Goal: Communication & Community: Connect with others

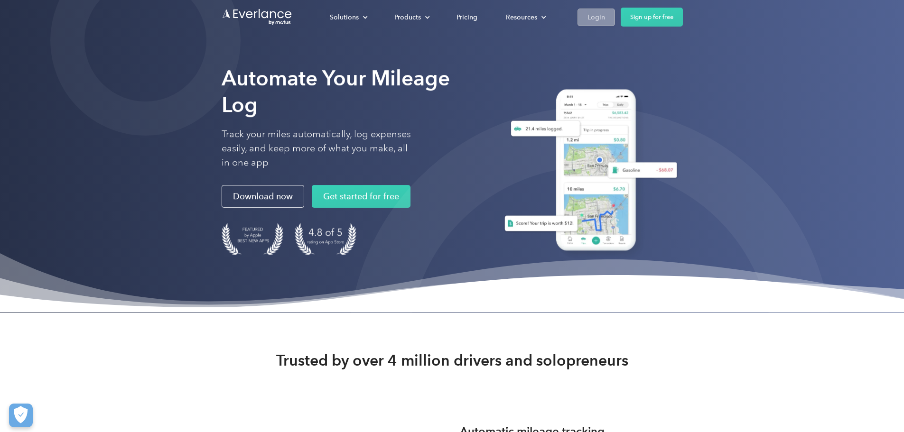
click at [605, 16] on div "Login" at bounding box center [596, 17] width 18 height 12
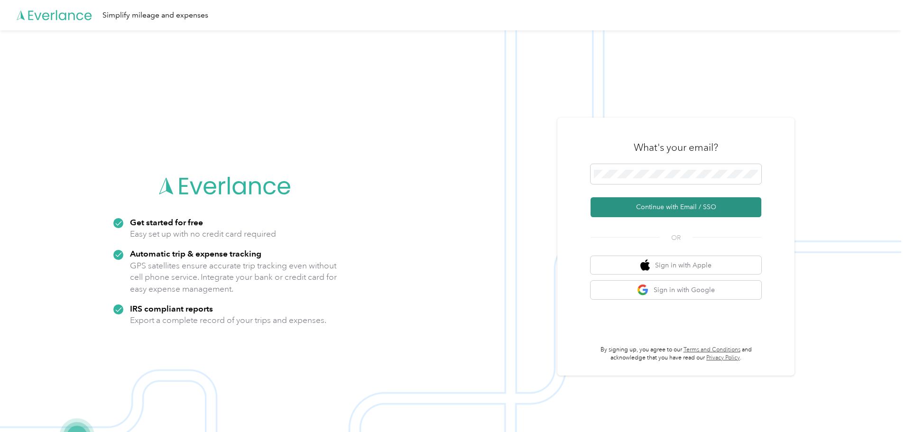
click at [679, 206] on button "Continue with Email / SSO" at bounding box center [676, 207] width 171 height 20
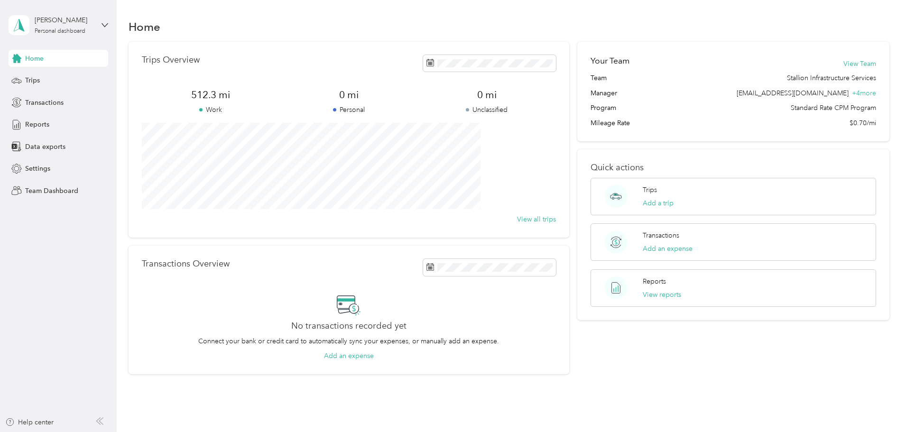
click at [100, 23] on div "[PERSON_NAME] Personal dashboard" at bounding box center [59, 25] width 100 height 33
click at [58, 81] on div "Team dashboard" at bounding box center [135, 77] width 240 height 17
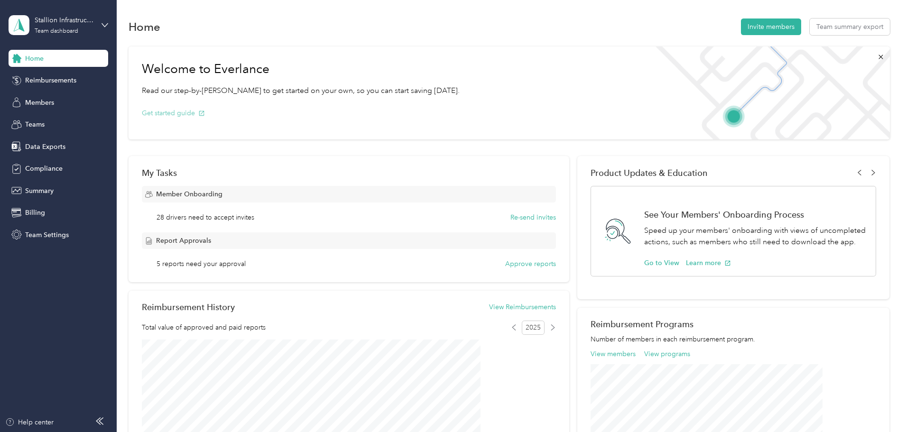
click at [205, 113] on button "Get started guide" at bounding box center [173, 113] width 63 height 10
click at [741, 25] on button "Invite members" at bounding box center [771, 27] width 60 height 17
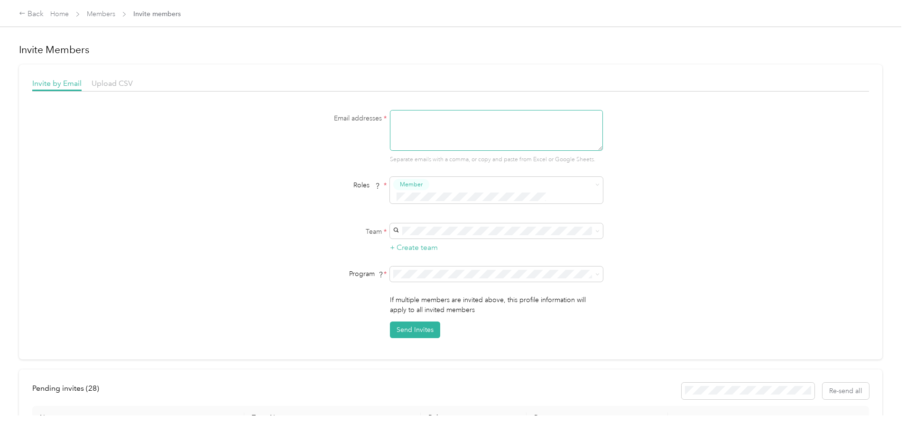
click at [402, 118] on textarea at bounding box center [496, 130] width 213 height 41
type textarea "[EMAIL_ADDRESS][DOMAIN_NAME],[EMAIL_ADDRESS][DOMAIN_NAME],[EMAIL_ADDRESS][DOMAI…"
drag, startPoint x: 565, startPoint y: 129, endPoint x: 382, endPoint y: 112, distance: 183.4
click at [382, 112] on div "Email addresses * [EMAIL_ADDRESS][DOMAIN_NAME],[EMAIL_ADDRESS][DOMAIN_NAME],[EM…" at bounding box center [450, 137] width 365 height 54
paste textarea "[EMAIL_ADDRESS][DOMAIN_NAME],[EMAIL_ADDRESS][DOMAIN_NAME],[EMAIL_ADDRESS][DOMAI…"
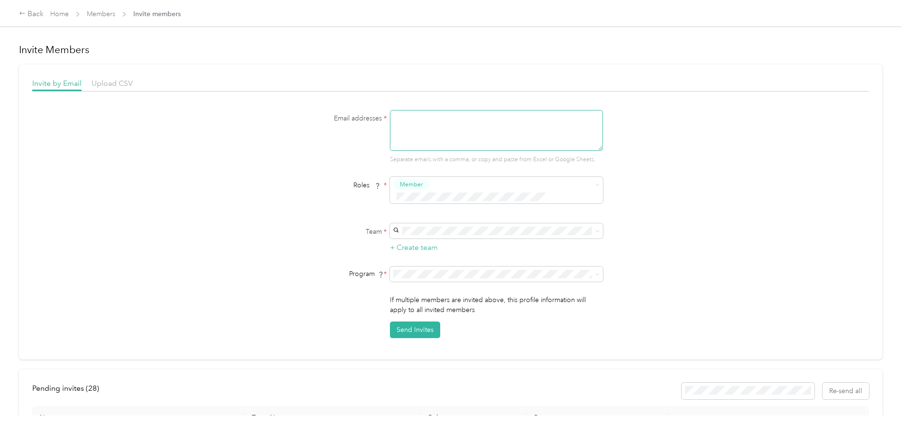
type textarea "[EMAIL_ADDRESS][DOMAIN_NAME],[EMAIL_ADDRESS][DOMAIN_NAME],[EMAIL_ADDRESS][DOMAI…"
drag, startPoint x: 562, startPoint y: 127, endPoint x: 380, endPoint y: 111, distance: 182.4
click at [380, 111] on div "Email addresses * jcarreon@stallionis.com,jjimenez@stallionis.com,aportillo@sta…" at bounding box center [450, 137] width 365 height 54
click at [44, 15] on div "Back" at bounding box center [31, 14] width 25 height 11
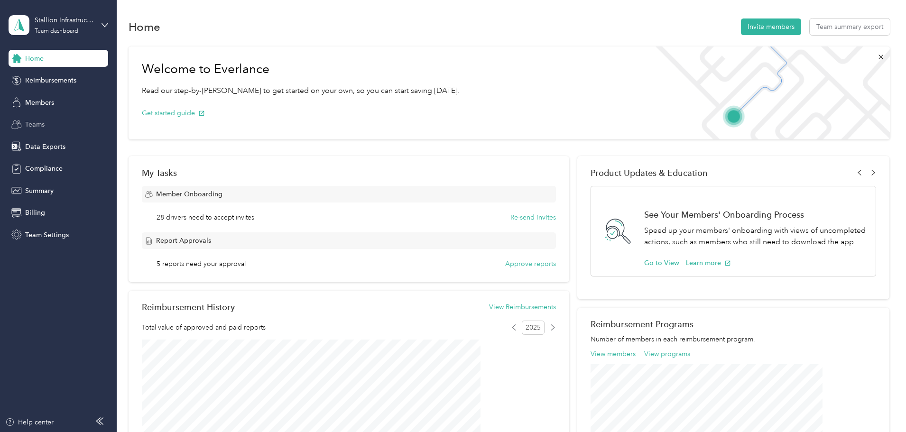
click at [45, 120] on span "Teams" at bounding box center [34, 125] width 19 height 10
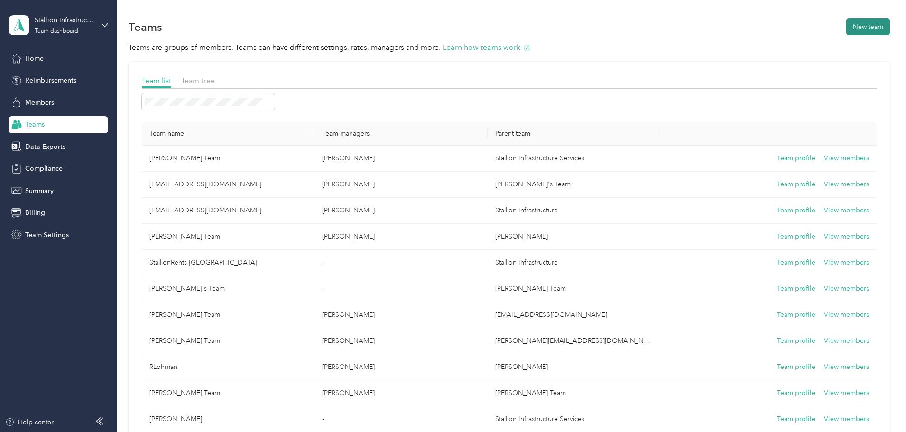
click at [846, 28] on button "New team" at bounding box center [868, 27] width 44 height 17
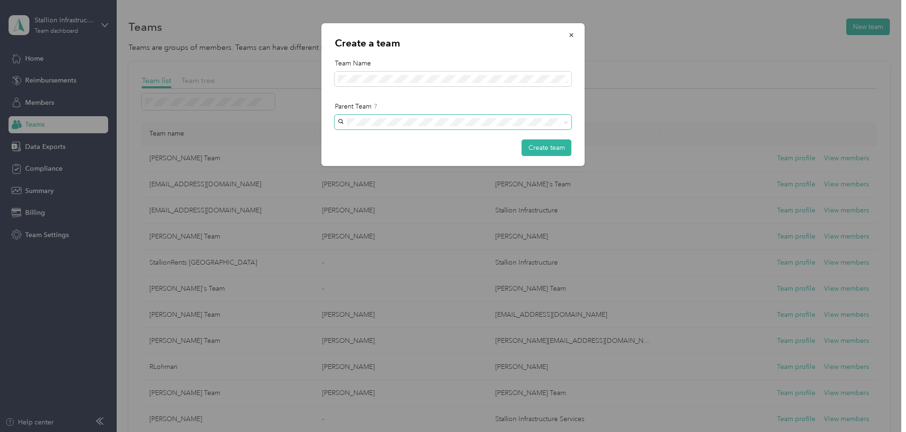
click at [568, 124] on icon at bounding box center [566, 122] width 4 height 4
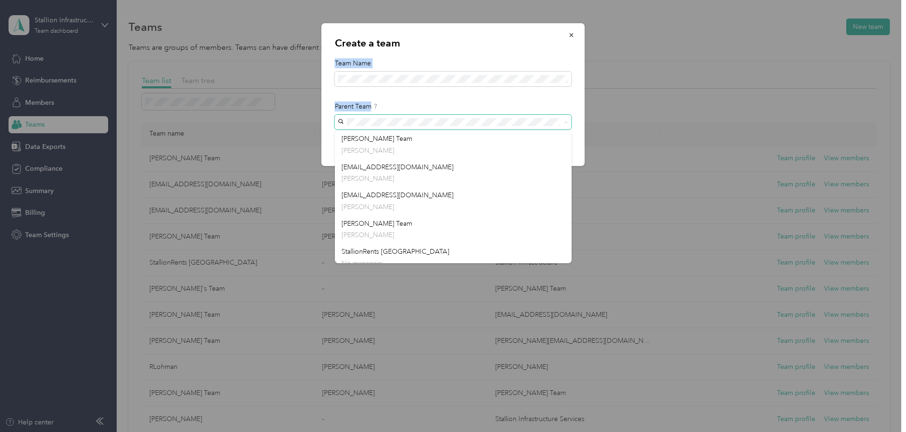
drag, startPoint x: 519, startPoint y: 41, endPoint x: 469, endPoint y: 89, distance: 69.1
click at [469, 89] on div "Create a team Team Name Parent Team Create team" at bounding box center [453, 94] width 263 height 143
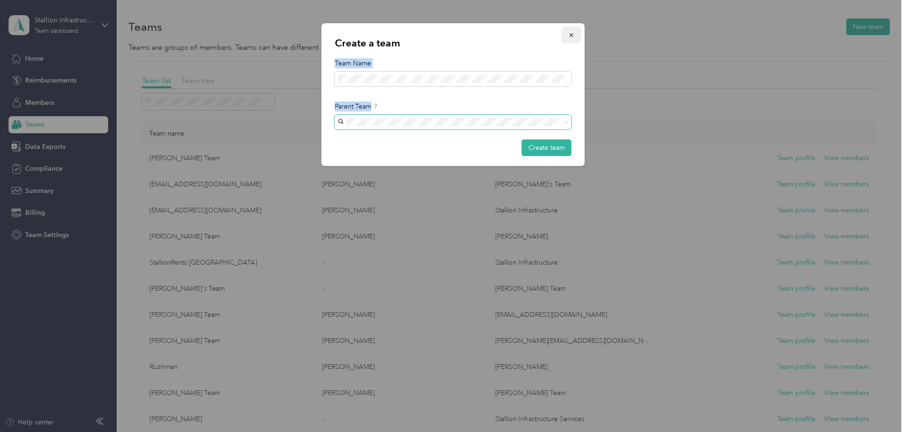
click at [571, 37] on icon "button" at bounding box center [571, 35] width 7 height 7
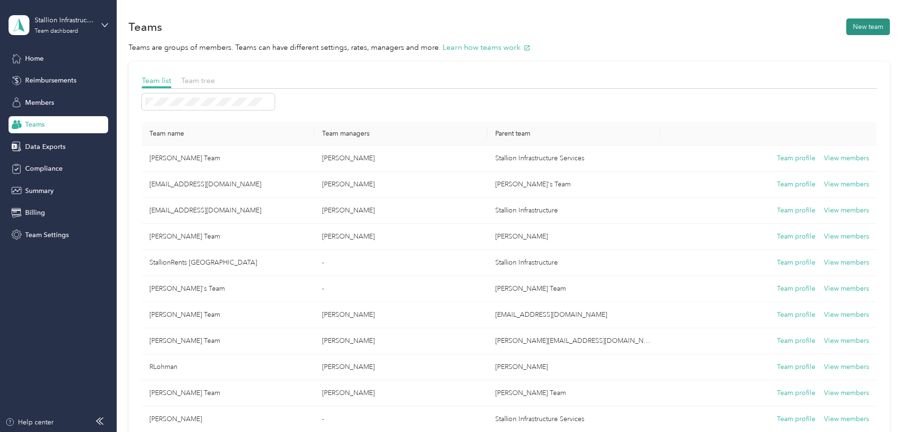
click at [846, 27] on button "New team" at bounding box center [868, 27] width 44 height 17
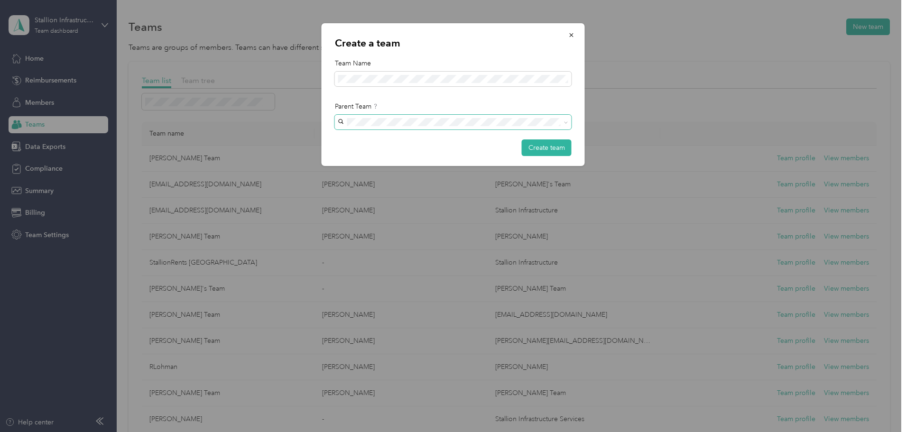
click at [566, 121] on icon at bounding box center [566, 122] width 4 height 4
click at [434, 142] on div "Jason Singleterry jsingleterry@stallionis.com" at bounding box center [453, 145] width 223 height 22
click at [546, 146] on button "Create team" at bounding box center [547, 147] width 50 height 17
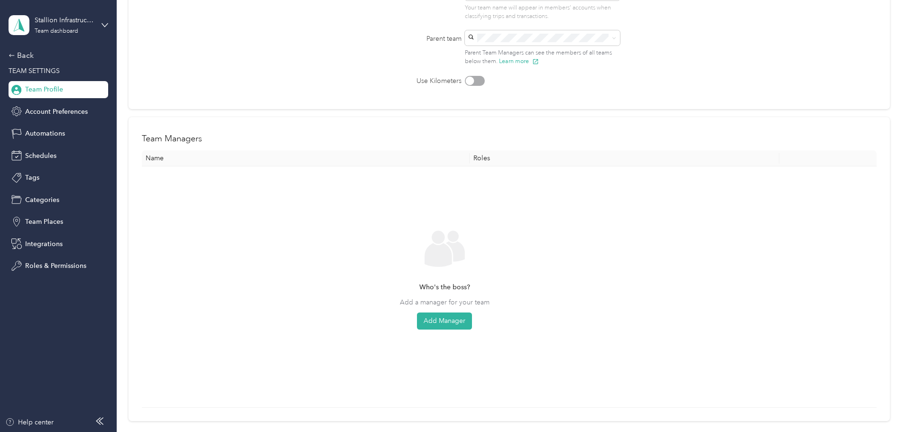
scroll to position [190, 0]
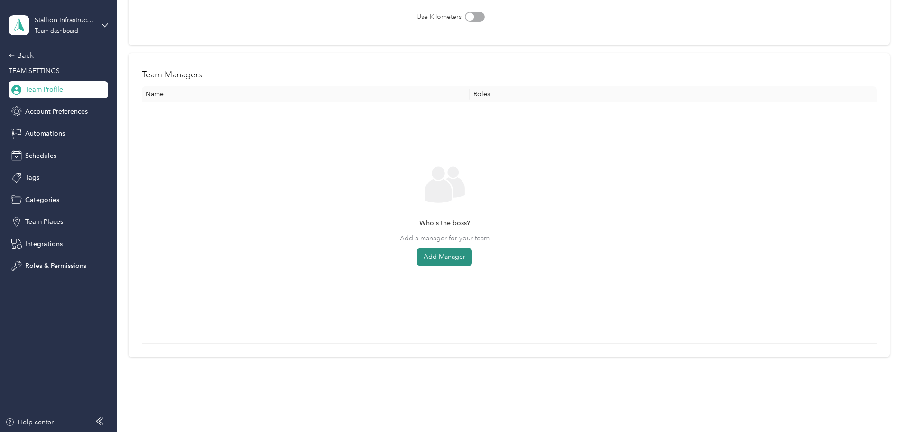
click at [472, 255] on button "Add Manager" at bounding box center [444, 257] width 55 height 17
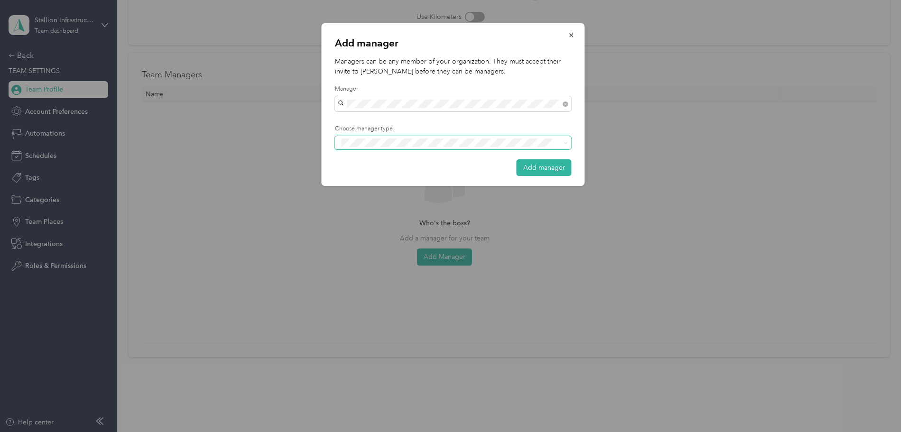
click at [365, 148] on span at bounding box center [453, 142] width 237 height 13
click at [361, 179] on button "Manager" at bounding box center [360, 175] width 37 height 12
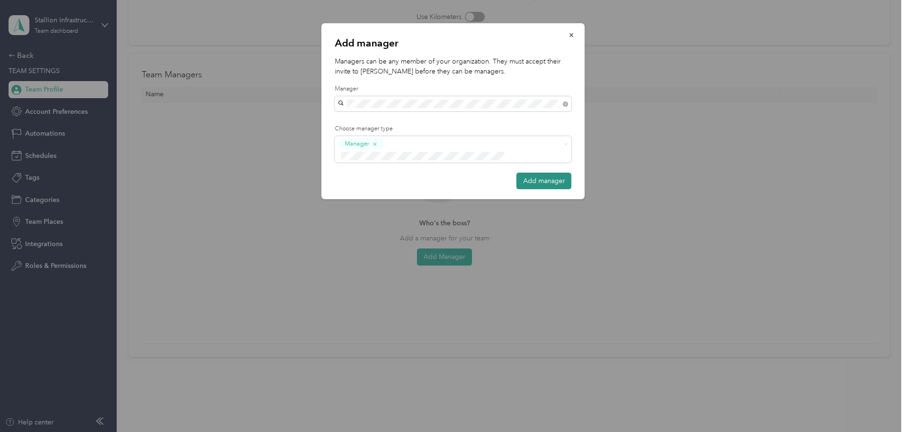
click at [542, 173] on button "Add manager" at bounding box center [544, 181] width 55 height 17
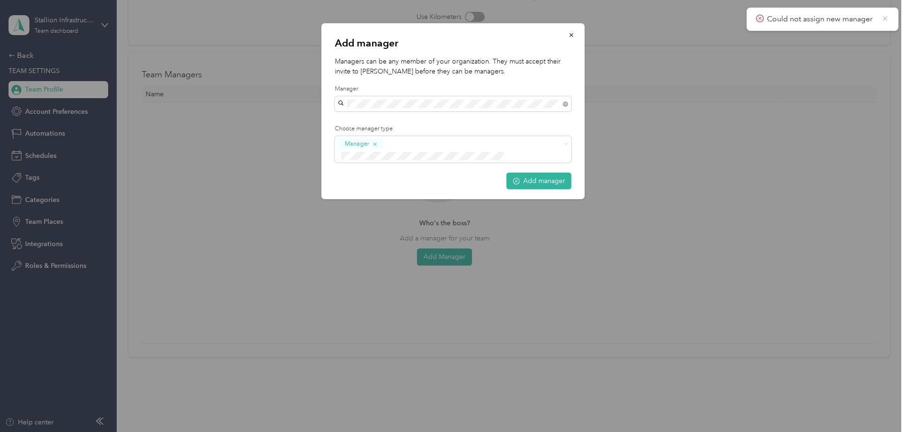
click at [889, 21] on icon at bounding box center [885, 18] width 8 height 9
click at [562, 145] on span at bounding box center [565, 143] width 8 height 7
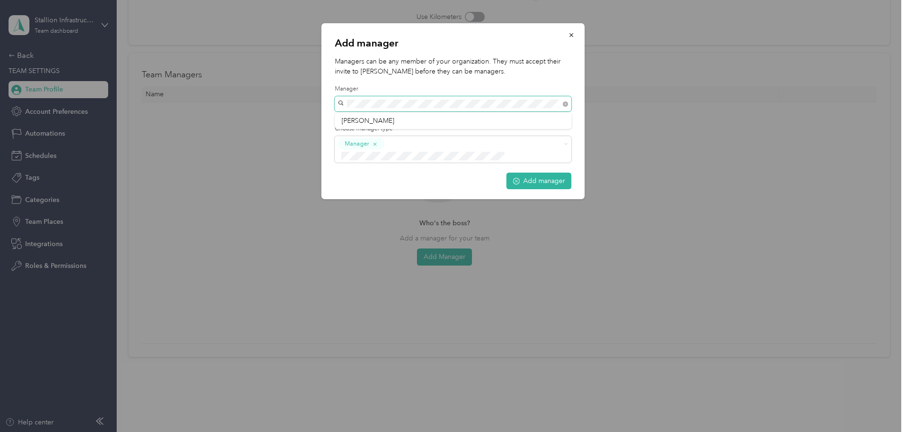
click at [288, 432] on div "Add manager Managers can be any member of your organization. They must accept t…" at bounding box center [450, 432] width 901 height 0
click at [526, 173] on button "Add manager" at bounding box center [539, 181] width 65 height 17
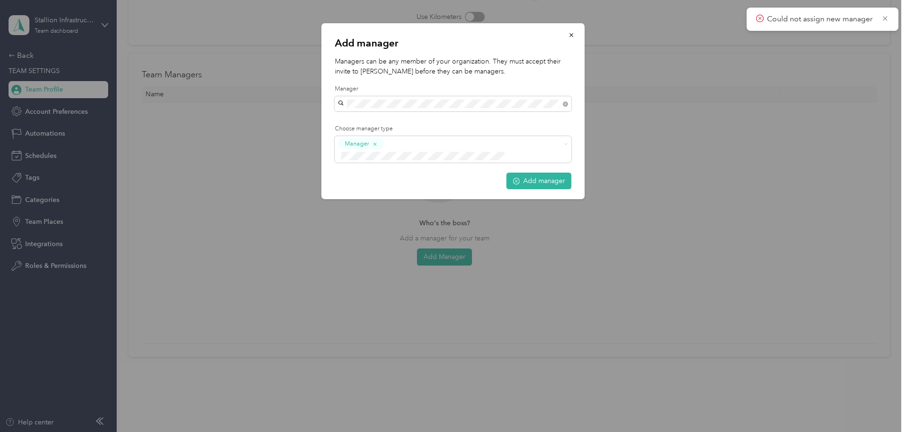
click at [861, 0] on div at bounding box center [453, 216] width 906 height 432
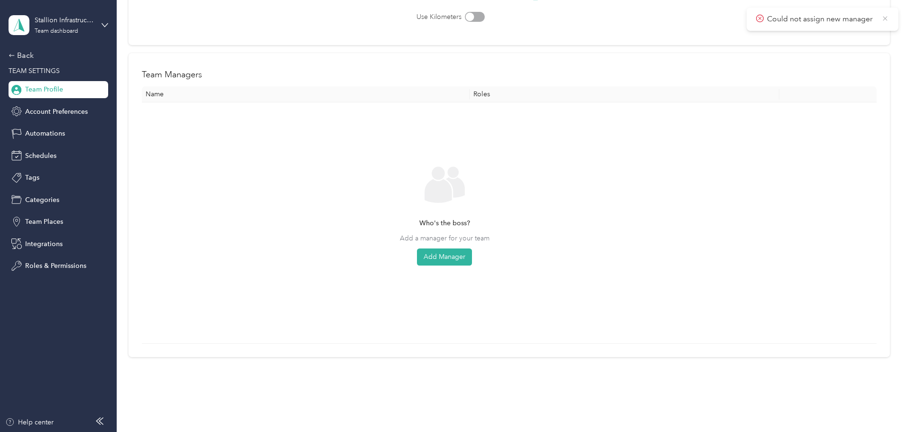
click at [885, 17] on icon at bounding box center [885, 18] width 8 height 9
click at [27, 52] on div "Back" at bounding box center [56, 55] width 95 height 11
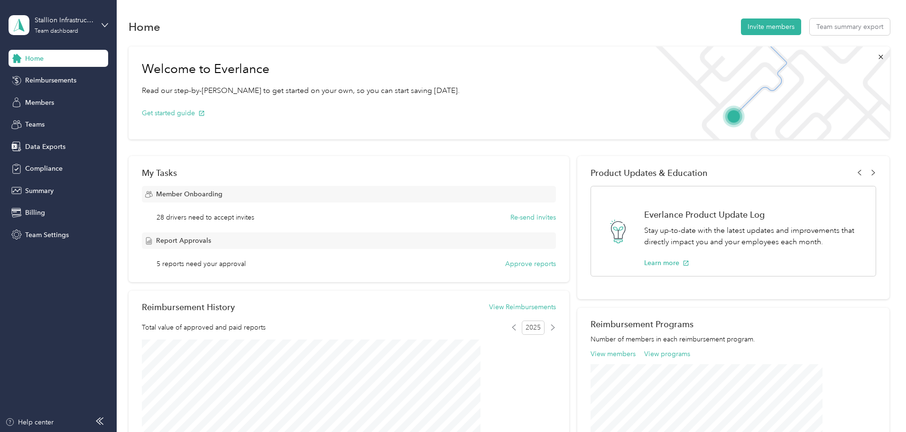
click at [254, 216] on span "28 drivers need to accept invites" at bounding box center [206, 218] width 98 height 10
click at [810, 28] on button "Team summary export" at bounding box center [850, 27] width 80 height 17
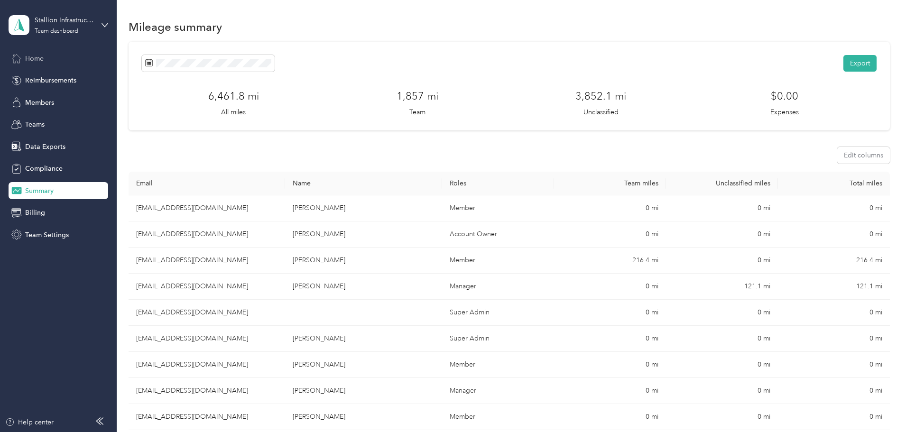
click at [39, 58] on span "Home" at bounding box center [34, 59] width 19 height 10
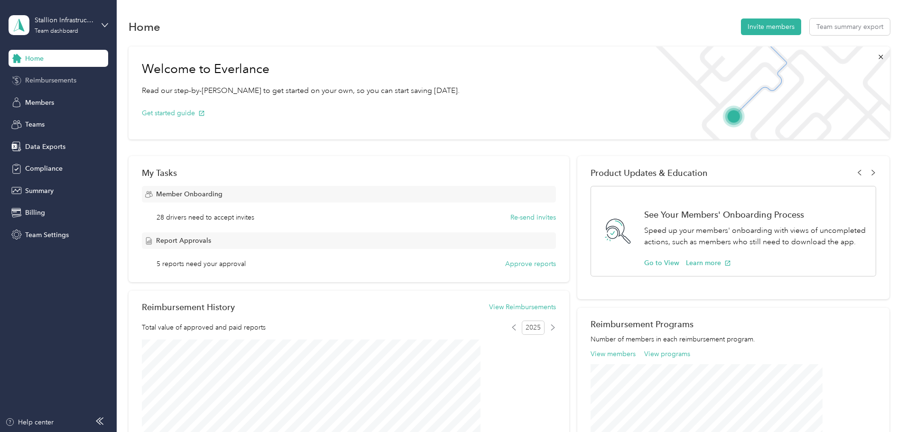
click at [76, 78] on span "Reimbursements" at bounding box center [50, 80] width 51 height 10
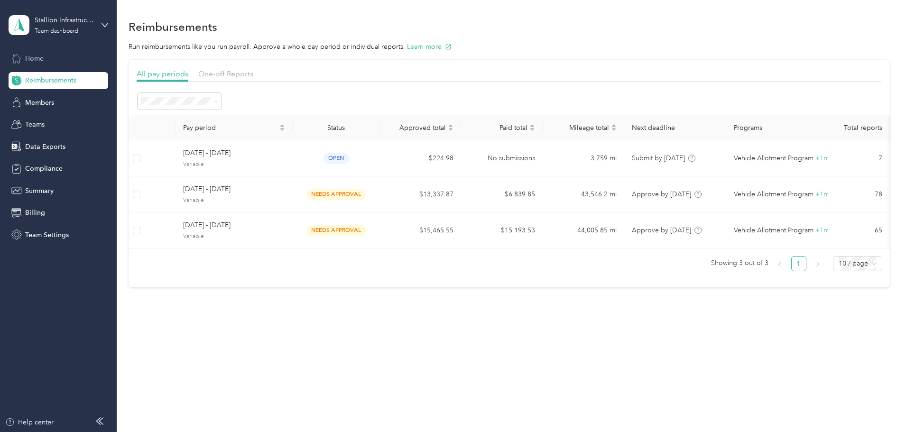
click at [62, 62] on div "Home" at bounding box center [59, 58] width 100 height 17
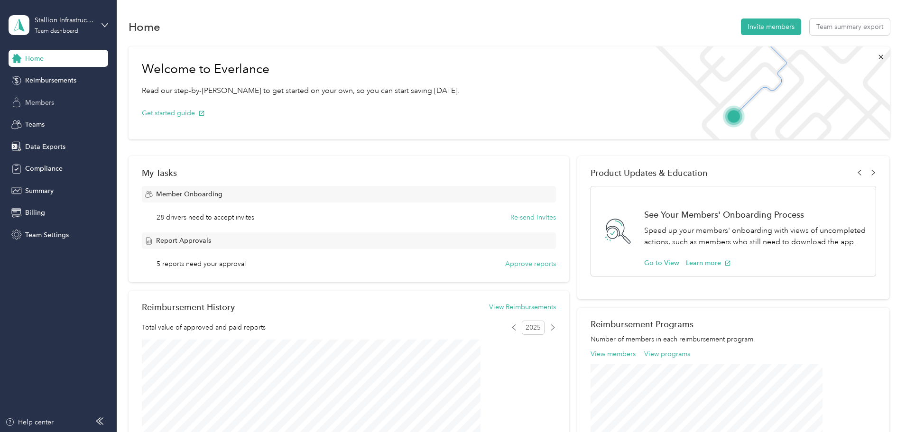
click at [51, 103] on span "Members" at bounding box center [39, 103] width 29 height 10
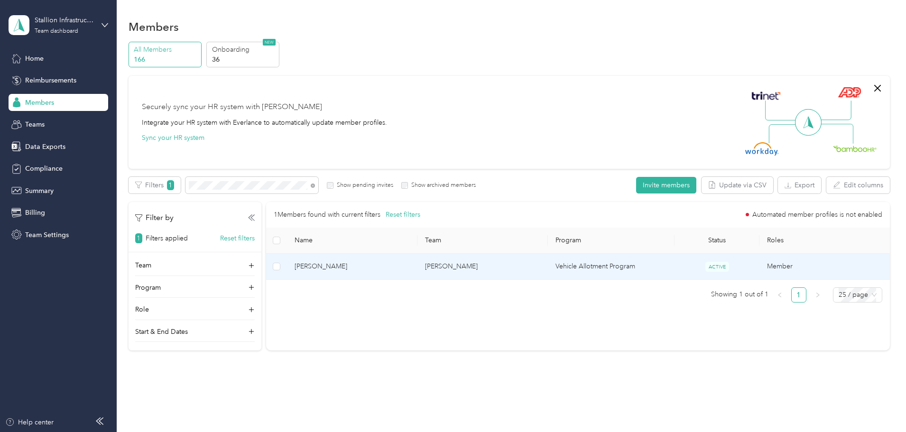
click at [378, 265] on span "Mark Rojas" at bounding box center [352, 266] width 115 height 10
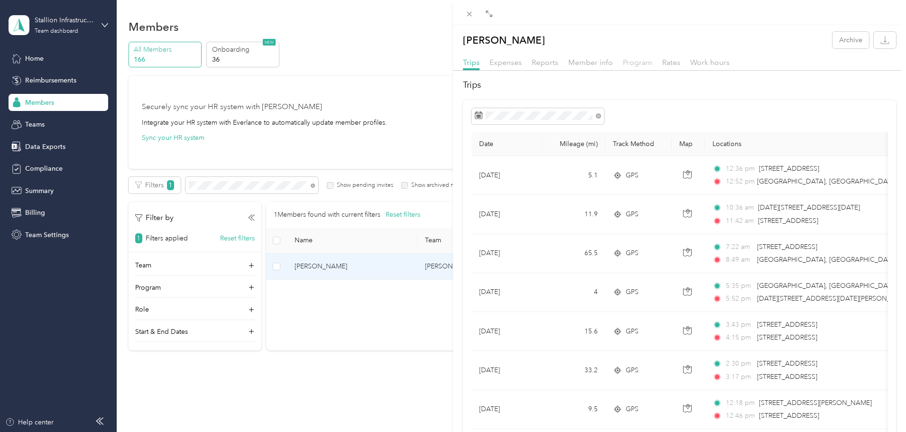
click at [641, 60] on span "Program" at bounding box center [637, 62] width 29 height 9
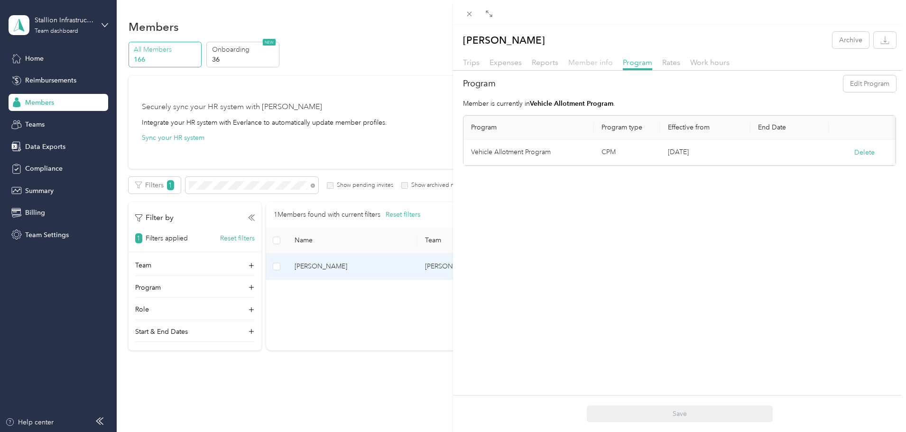
click at [599, 65] on span "Member info" at bounding box center [590, 62] width 45 height 9
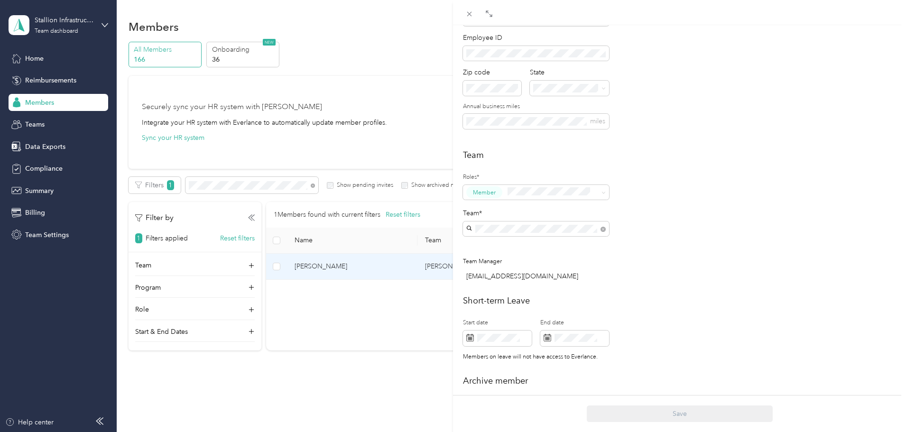
scroll to position [190, 0]
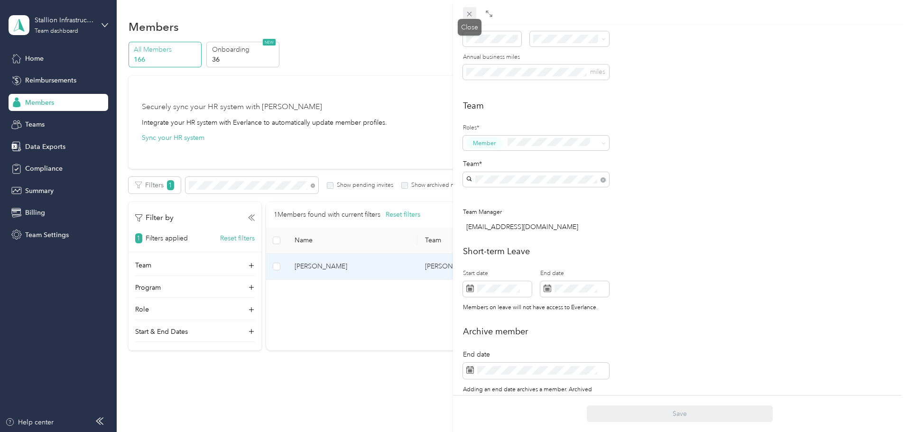
click at [470, 14] on icon at bounding box center [469, 14] width 5 height 5
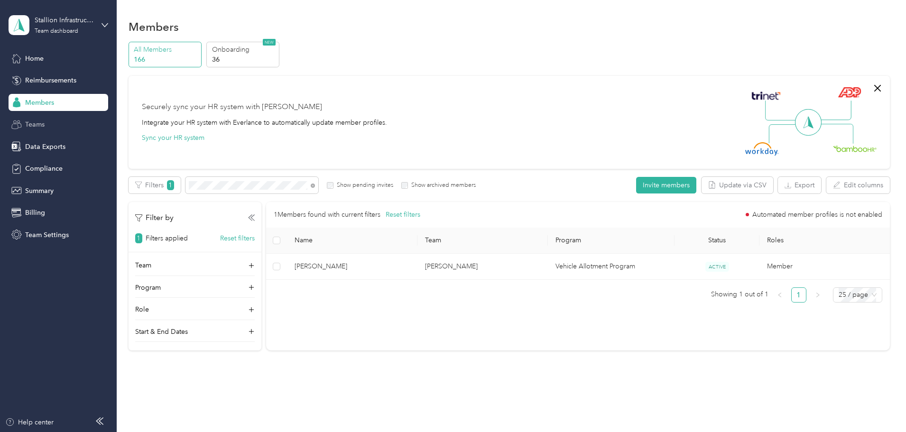
click at [34, 127] on span "Teams" at bounding box center [34, 125] width 19 height 10
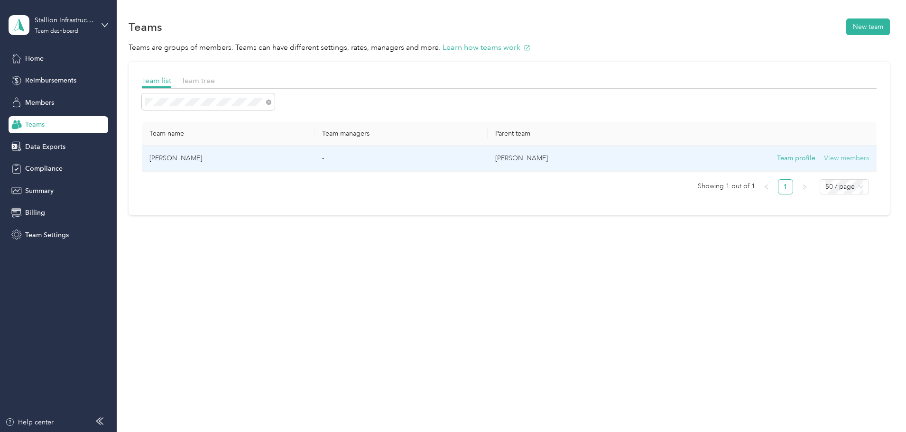
click at [824, 157] on button "View members" at bounding box center [846, 158] width 45 height 10
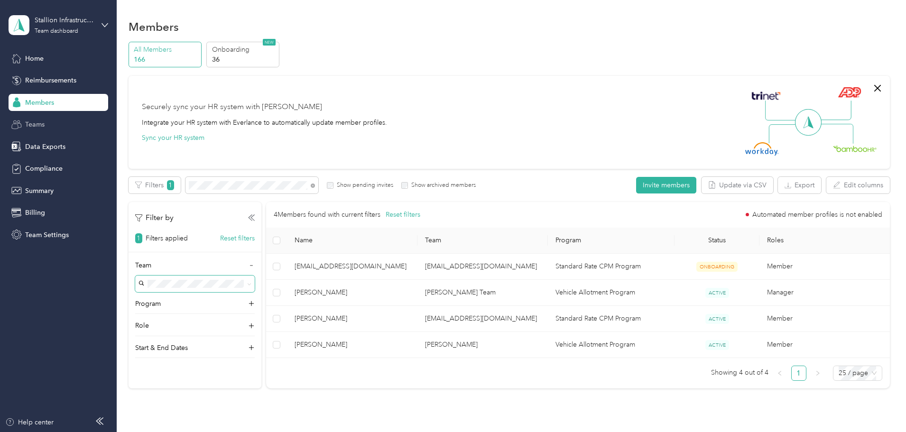
click at [62, 126] on div "Teams" at bounding box center [59, 124] width 100 height 17
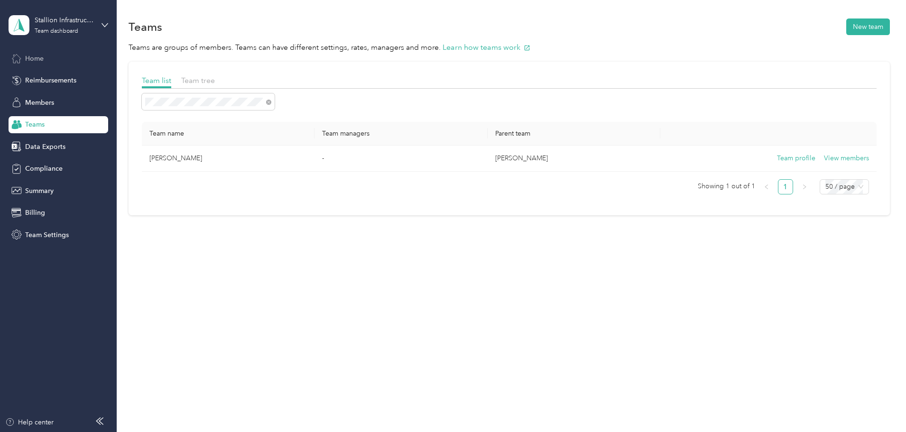
click at [56, 57] on div "Home" at bounding box center [59, 58] width 100 height 17
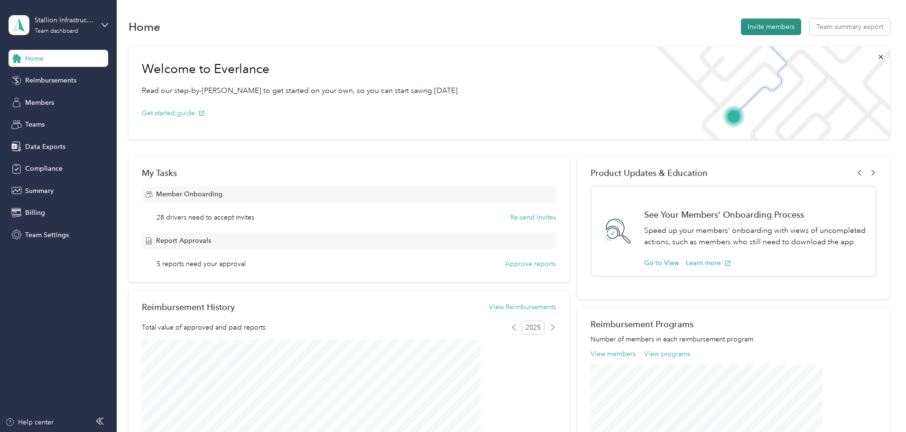
click at [741, 28] on button "Invite members" at bounding box center [771, 27] width 60 height 17
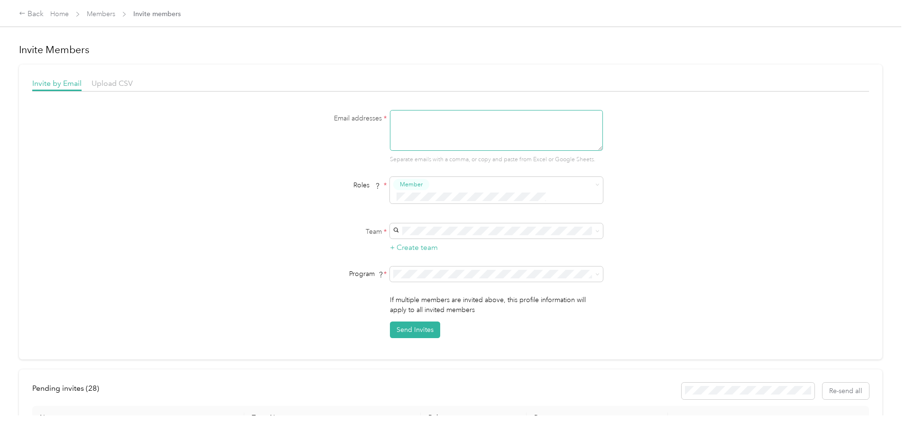
paste textarea "jcarreon@stallionis.com,jjimenez@stallionis.com,aportillo@stallionis.com,dmarti…"
type textarea "jcarreon@stallionis.com,jjimenez@stallionis.com,aportillo@stallionis.com,dmarti…"
click at [429, 235] on div "Mark Rojas No managers" at bounding box center [495, 242] width 200 height 22
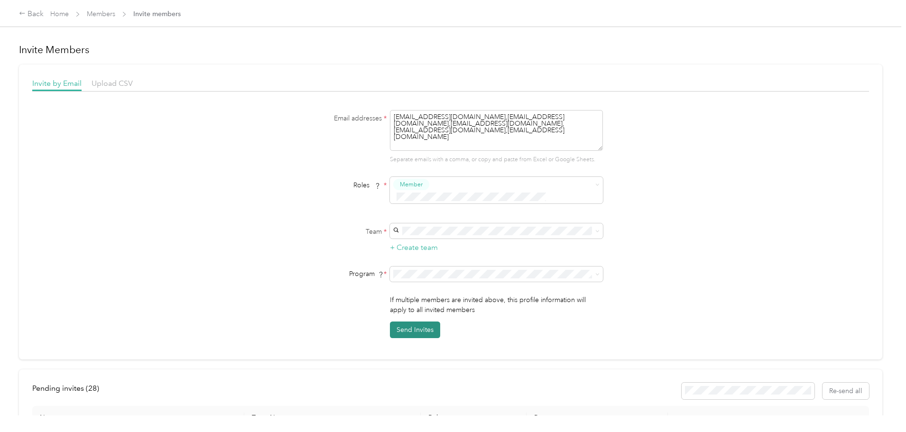
click at [410, 322] on button "Send Invites" at bounding box center [415, 330] width 50 height 17
